Goal: Transaction & Acquisition: Purchase product/service

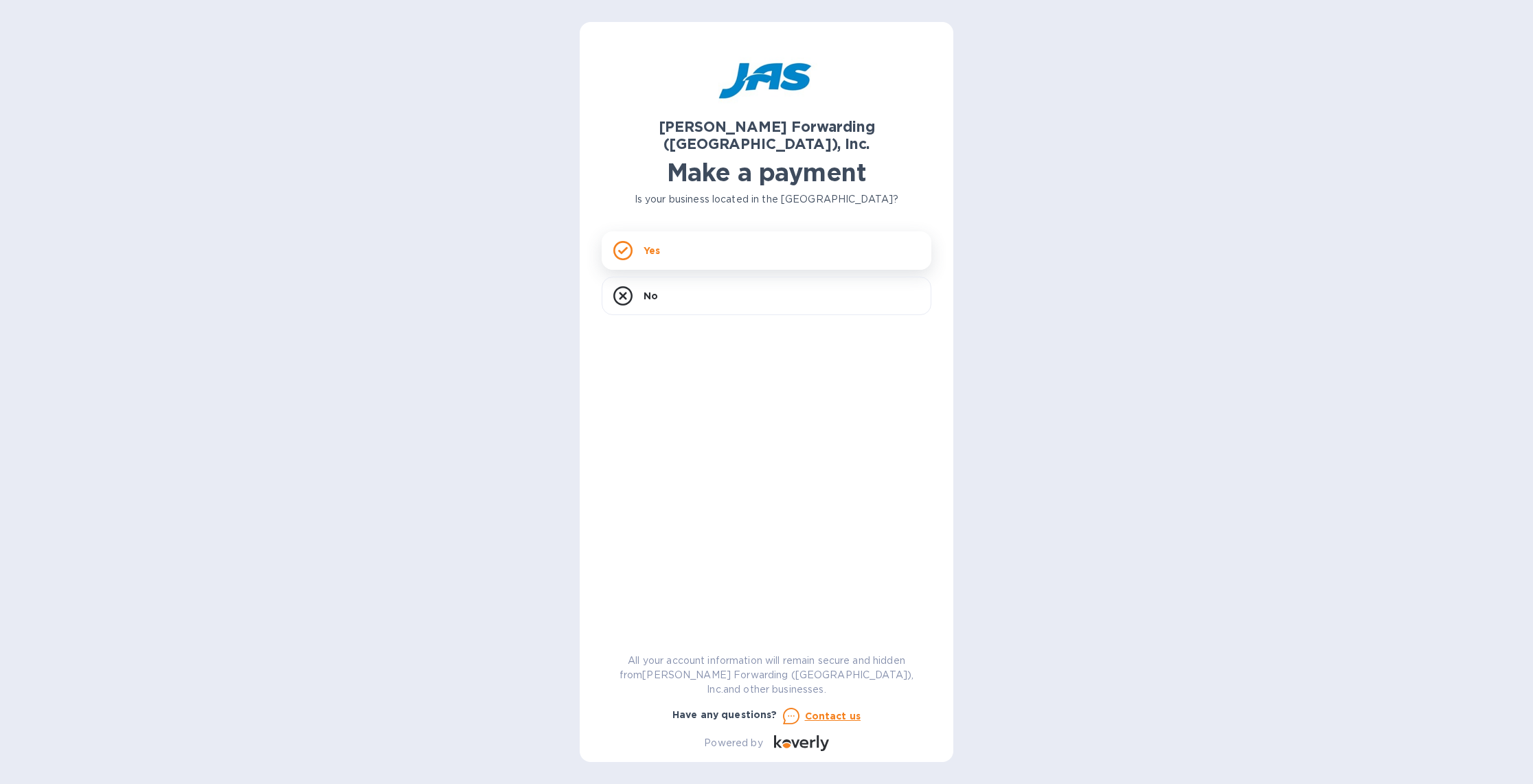
click at [662, 237] on div "Yes" at bounding box center [766, 250] width 330 height 39
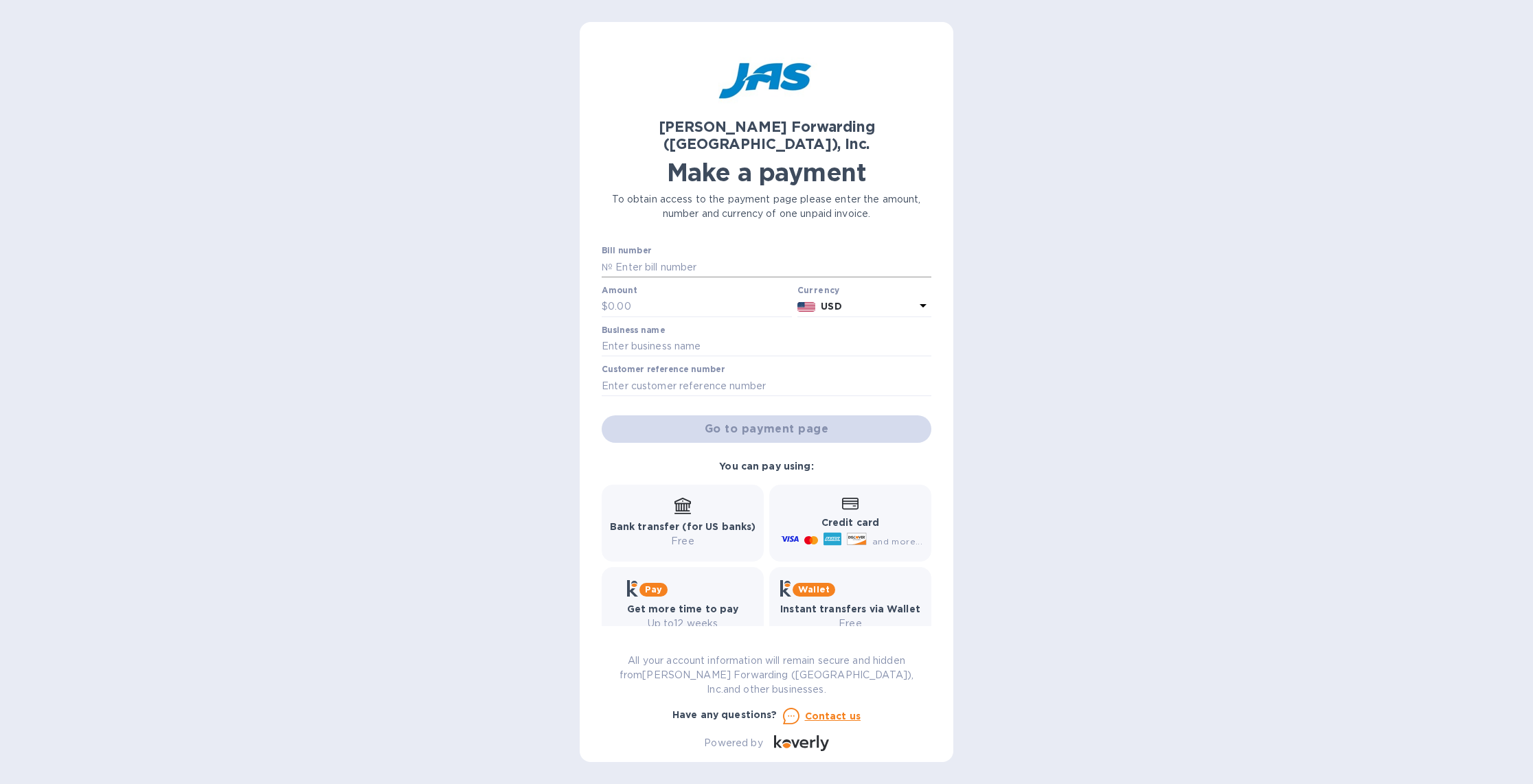
click at [645, 256] on input "text" at bounding box center [772, 266] width 319 height 21
type input "NYC503375201"
click at [622, 297] on input "text" at bounding box center [699, 307] width 184 height 21
type input "1,226.53"
click at [874, 326] on div "Business name" at bounding box center [766, 341] width 330 height 32
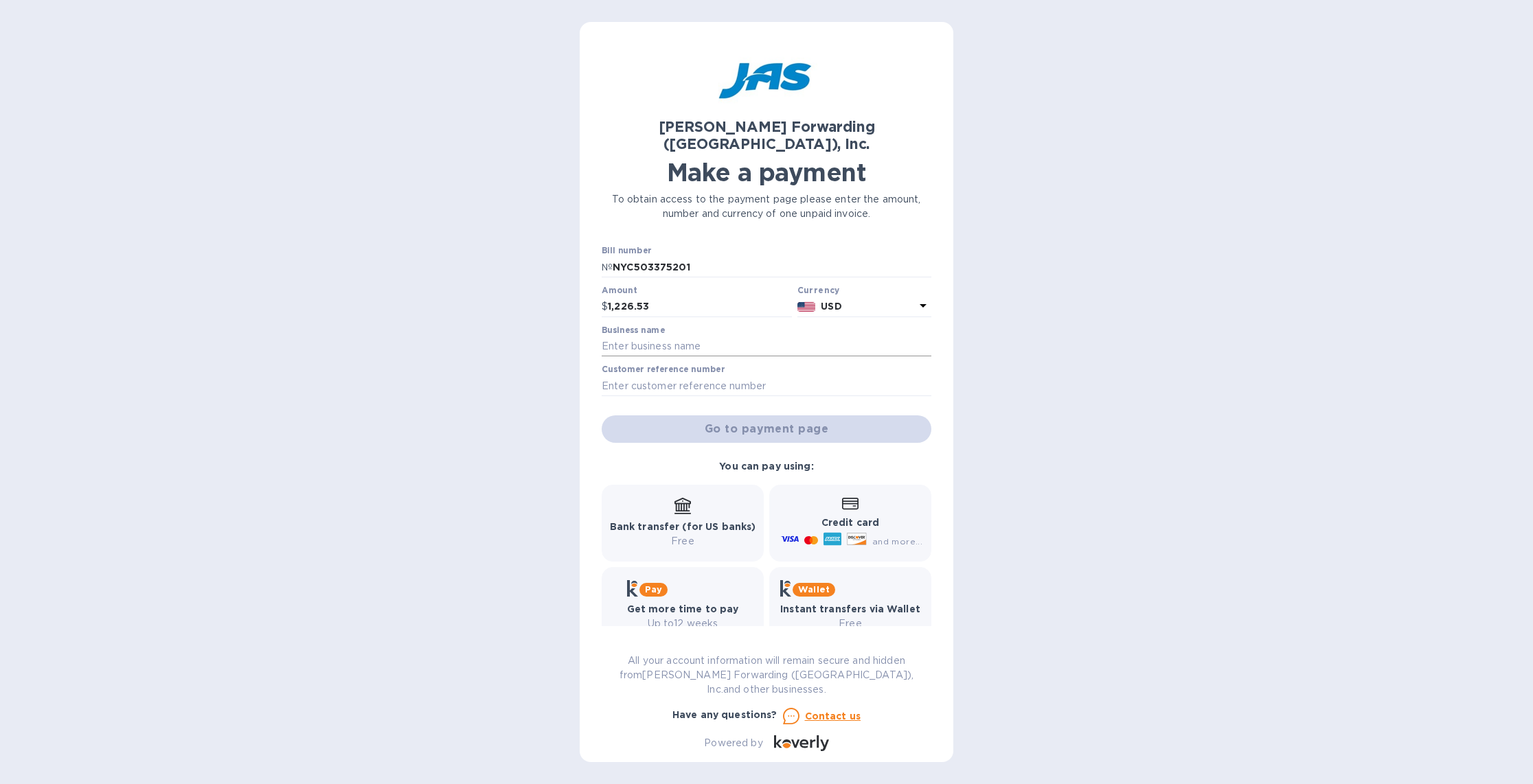
click at [725, 337] on input "text" at bounding box center [766, 347] width 330 height 21
type input "Division10 Inc"
click at [744, 421] on span "Go to payment page" at bounding box center [766, 429] width 307 height 16
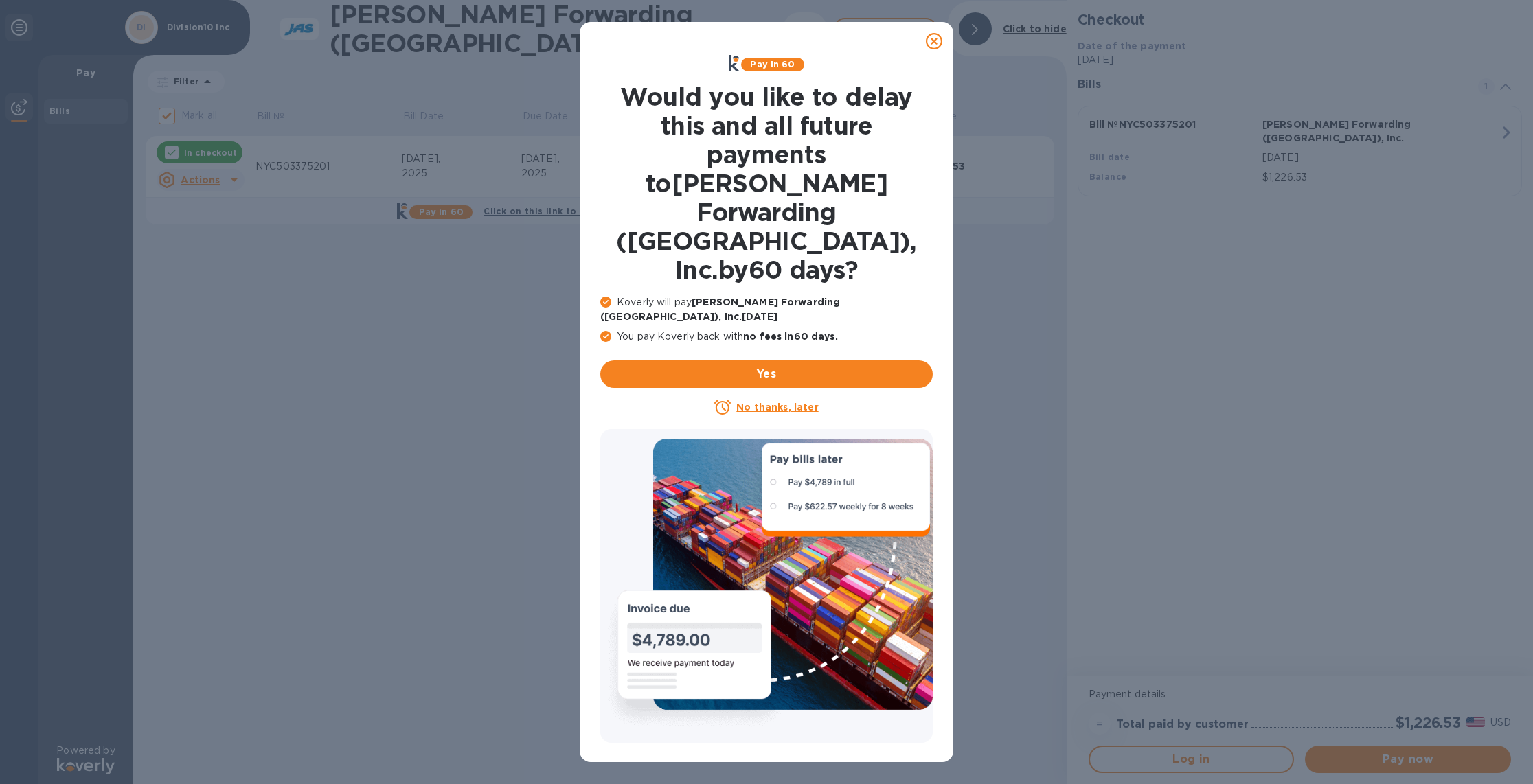
click at [934, 39] on icon at bounding box center [934, 41] width 16 height 16
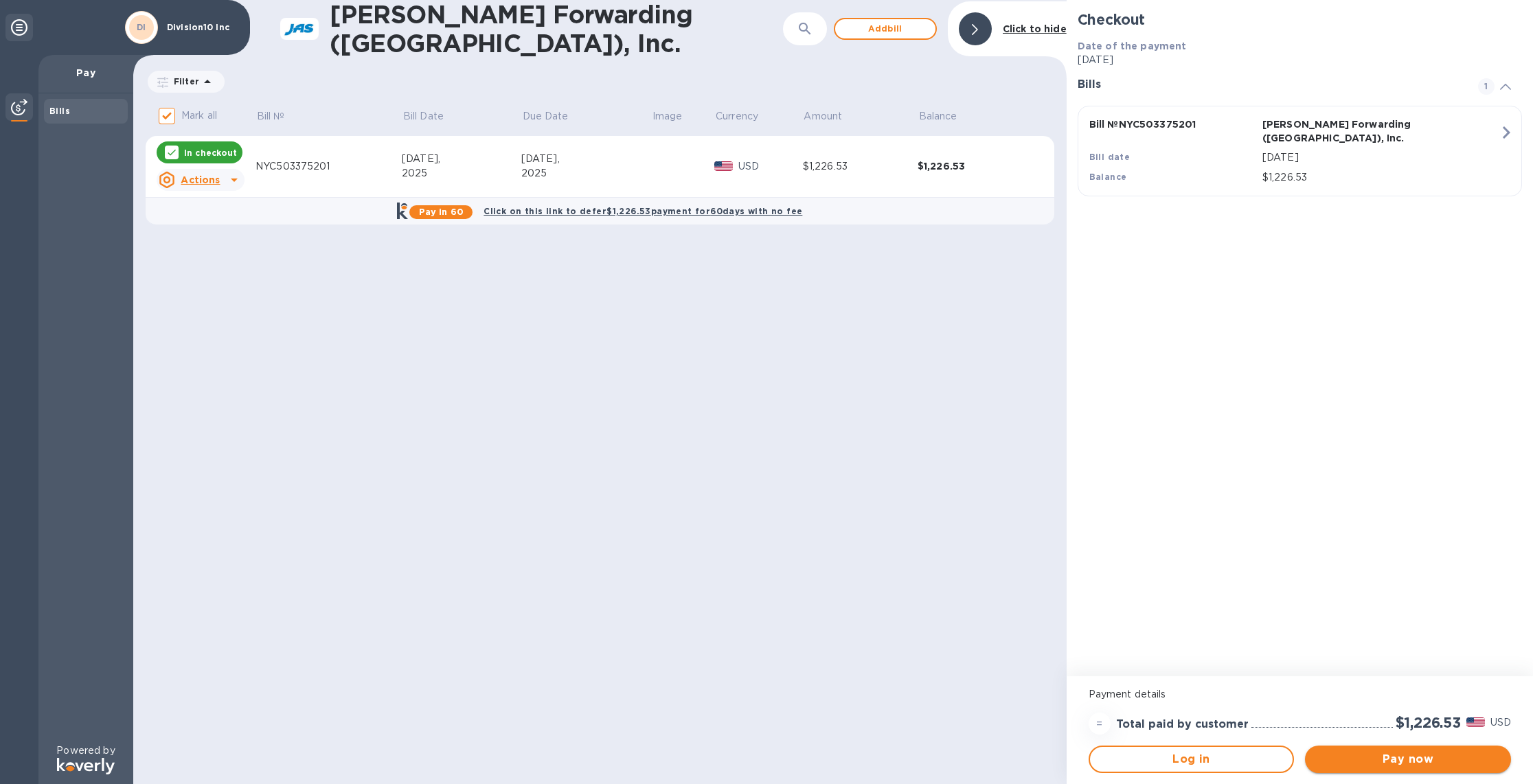
click at [1389, 765] on span "Pay now" at bounding box center [1407, 759] width 184 height 16
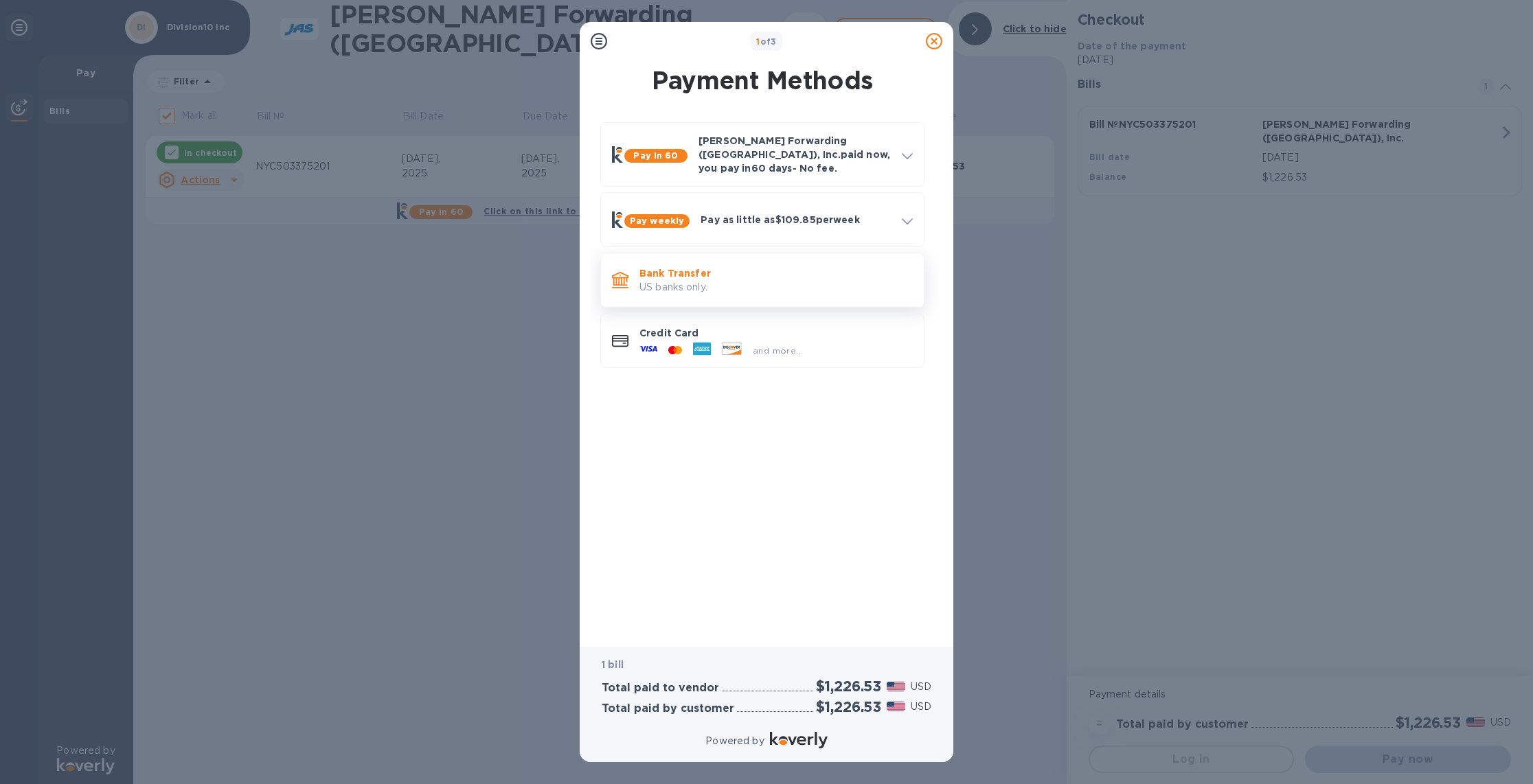
click at [761, 280] on p "US banks only." at bounding box center [776, 287] width 273 height 15
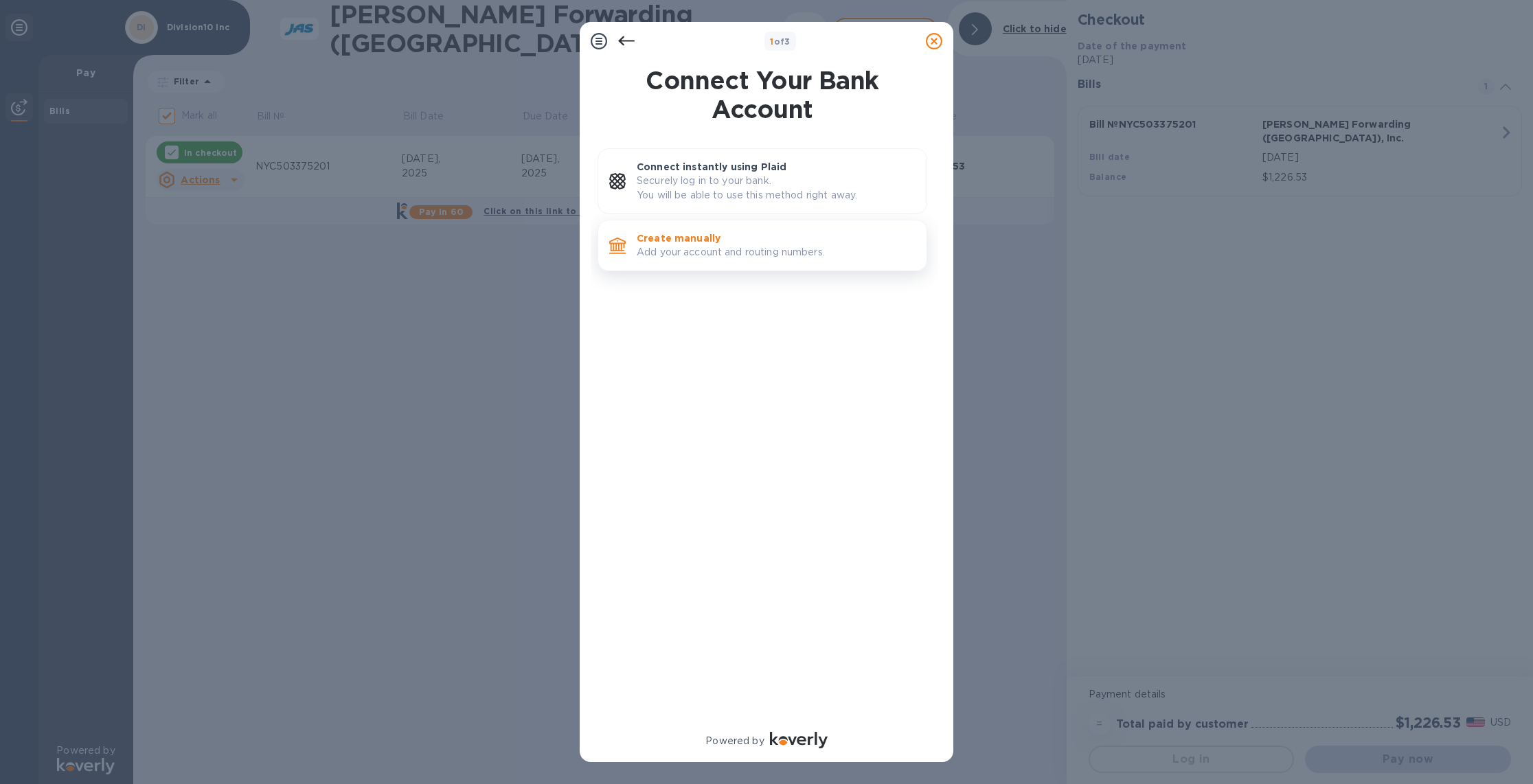
click at [773, 243] on p "Create manually" at bounding box center [776, 238] width 279 height 14
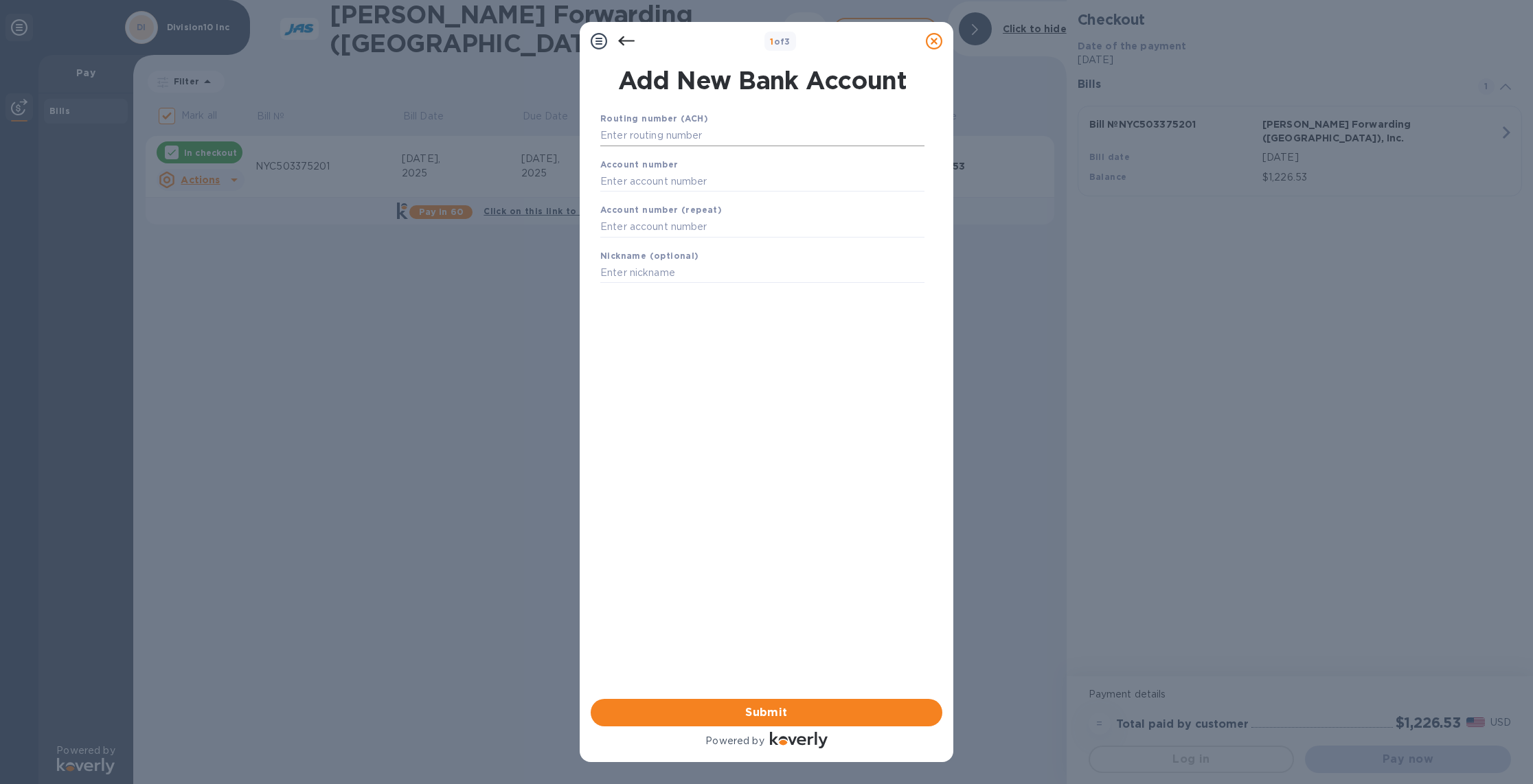
click at [650, 133] on input "text" at bounding box center [762, 136] width 324 height 21
type input "031201360"
click at [626, 203] on input "text" at bounding box center [762, 198] width 324 height 21
type input "4311131083"
click at [630, 246] on input "text" at bounding box center [762, 244] width 324 height 21
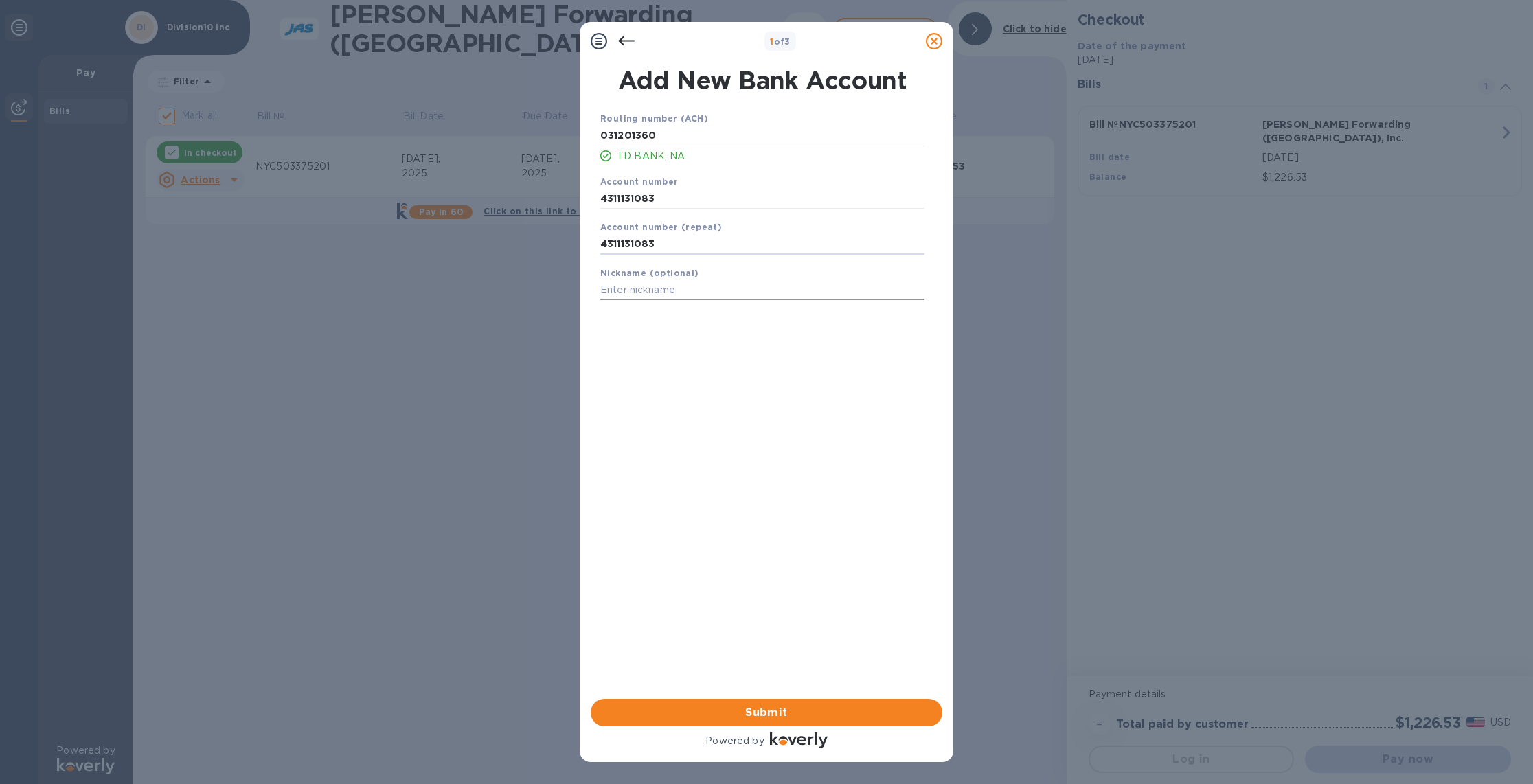
type input "4311131083"
click at [652, 290] on input "text" at bounding box center [762, 290] width 324 height 21
click at [766, 715] on span "Submit" at bounding box center [766, 712] width 330 height 16
